Goal: Information Seeking & Learning: Learn about a topic

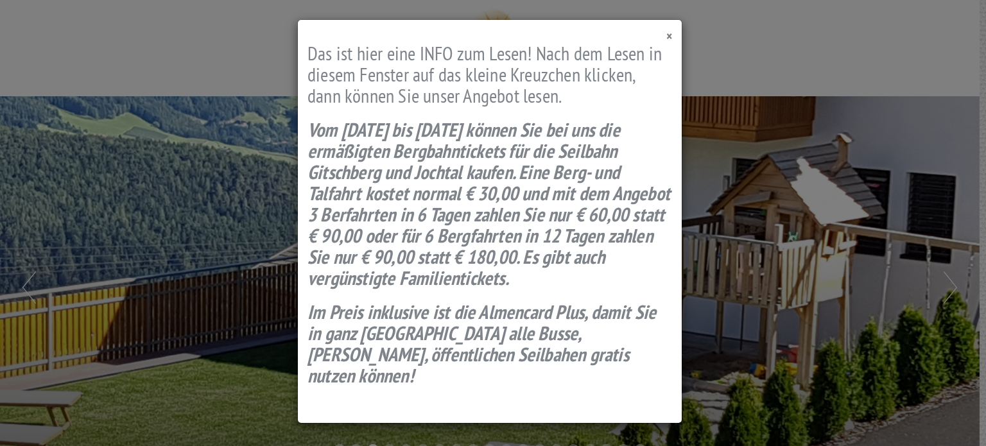
click at [670, 35] on span "×" at bounding box center [670, 36] width 6 height 17
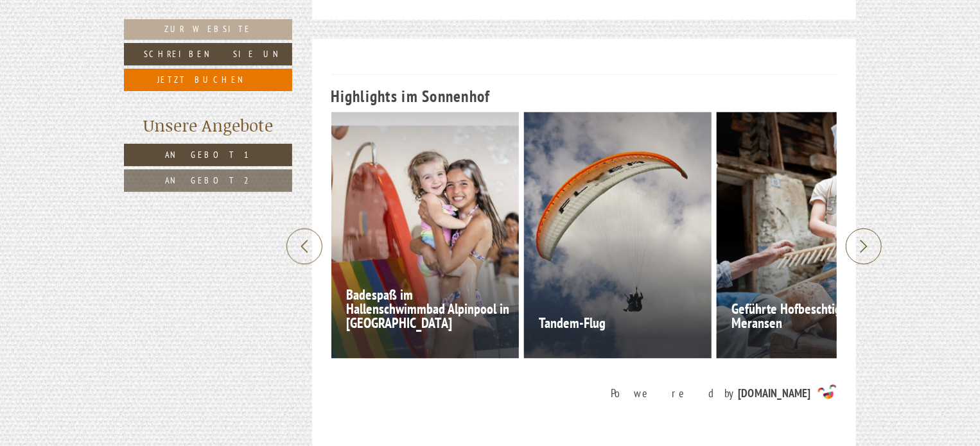
scroll to position [2644, 0]
